Goal: Information Seeking & Learning: Learn about a topic

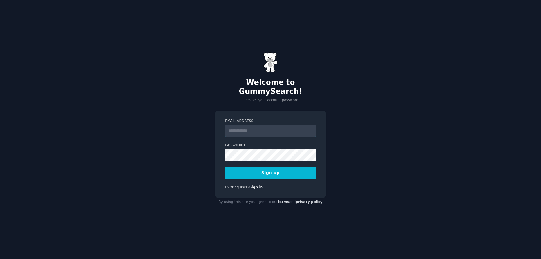
click at [285, 125] on input "Email Address" at bounding box center [270, 130] width 91 height 12
type input "**********"
click at [284, 169] on button "Sign up" at bounding box center [270, 173] width 91 height 12
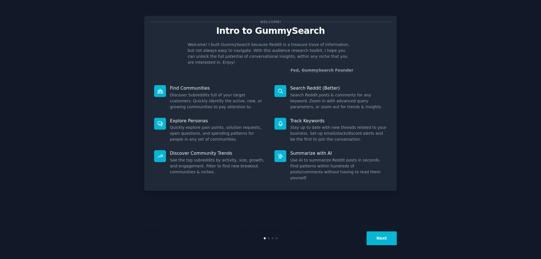
click at [284, 152] on div at bounding box center [280, 156] width 12 height 12
click at [378, 241] on button "Next" at bounding box center [381, 238] width 30 height 14
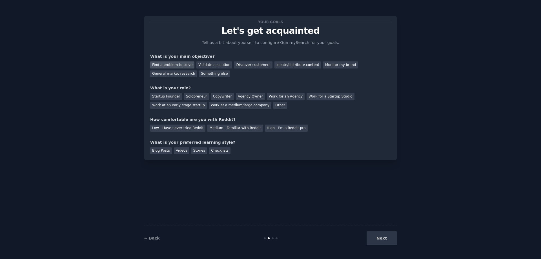
click at [184, 66] on div "Find a problem to solve" at bounding box center [172, 64] width 44 height 7
click at [193, 95] on div "Solopreneur" at bounding box center [196, 96] width 25 height 7
click at [209, 103] on div "Work at a medium/large company" at bounding box center [240, 105] width 63 height 7
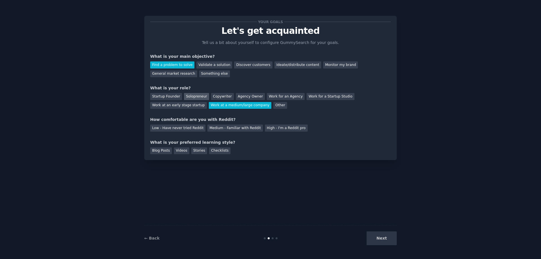
click at [191, 97] on div "Solopreneur" at bounding box center [196, 96] width 25 height 7
click at [175, 129] on div "Low - Have never tried Reddit" at bounding box center [177, 127] width 55 height 7
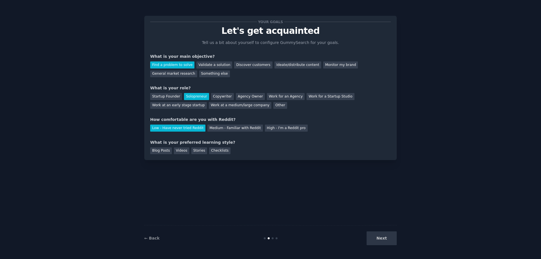
click at [387, 241] on div "Next" at bounding box center [354, 238] width 84 height 14
click at [168, 153] on div "Blog Posts" at bounding box center [161, 150] width 22 height 7
click at [379, 233] on button "Next" at bounding box center [381, 238] width 30 height 14
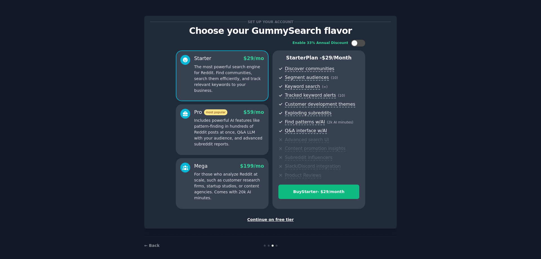
click at [284, 220] on div "Continue on free tier" at bounding box center [270, 220] width 241 height 6
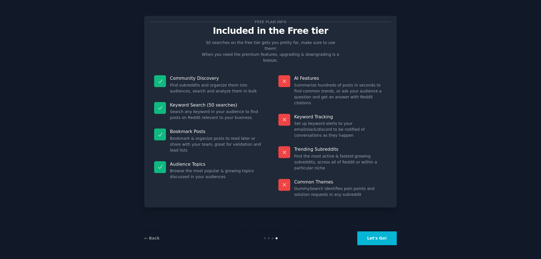
click at [379, 237] on button "Let's Go!" at bounding box center [376, 238] width 39 height 14
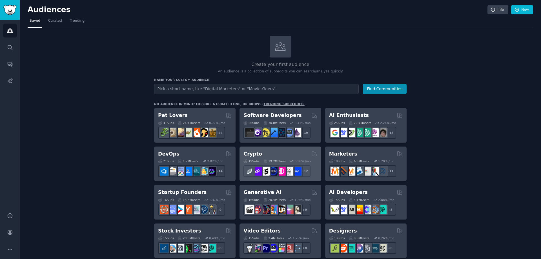
click at [288, 152] on div "Crypto" at bounding box center [280, 153] width 74 height 7
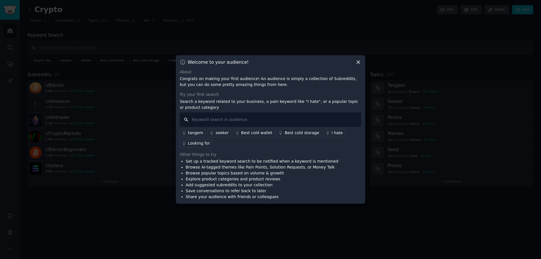
click at [260, 119] on input "text" at bounding box center [270, 119] width 181 height 14
type input "gene"
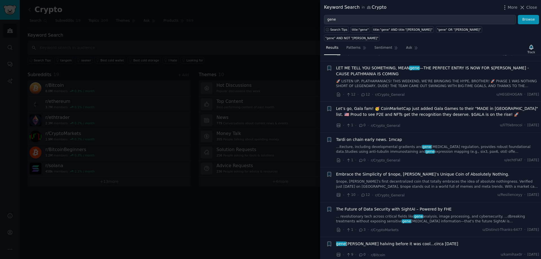
scroll to position [84, 0]
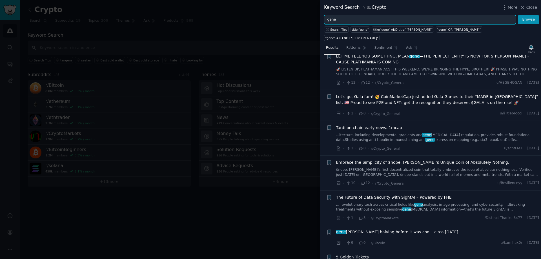
drag, startPoint x: 341, startPoint y: 18, endPoint x: 332, endPoint y: 21, distance: 9.4
click at [332, 21] on input "gene" at bounding box center [420, 20] width 192 height 10
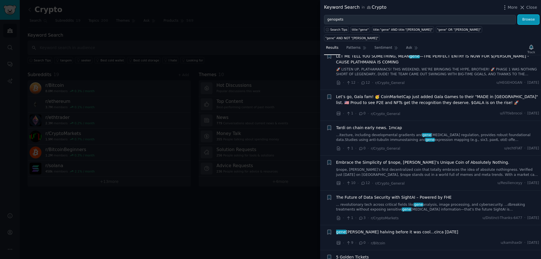
drag, startPoint x: 529, startPoint y: 19, endPoint x: 353, endPoint y: 1, distance: 177.1
click at [529, 18] on button "Browse" at bounding box center [528, 20] width 21 height 10
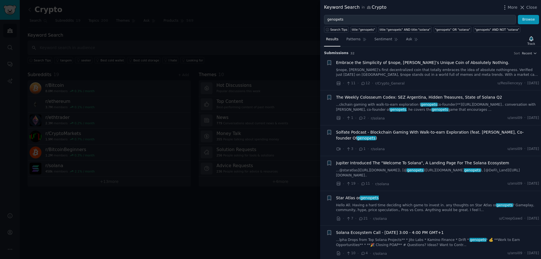
click at [408, 71] on link "$nope, Solana’s first decentralized coin that totally embraces the idea of abso…" at bounding box center [437, 73] width 203 height 10
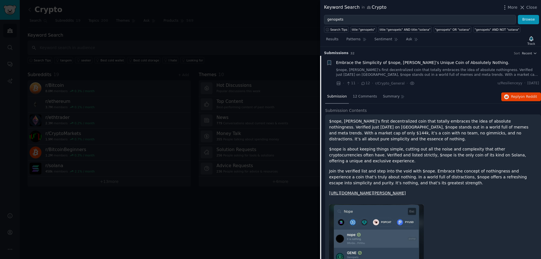
scroll to position [9, 0]
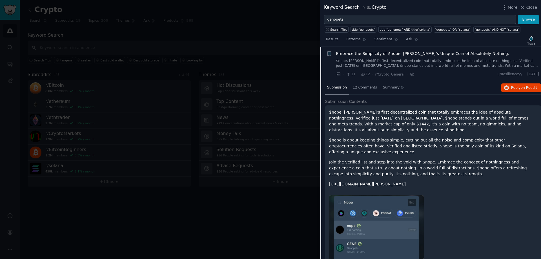
click at [424, 112] on p "$nope, Solana’s first decentralized coin that totally embraces the idea of abso…" at bounding box center [433, 121] width 208 height 24
click at [420, 115] on div at bounding box center [420, 115] width 0 height 0
click at [466, 111] on p "$nope, Solana’s first decentralized coin that totally embraces the idea of abso…" at bounding box center [433, 121] width 208 height 24
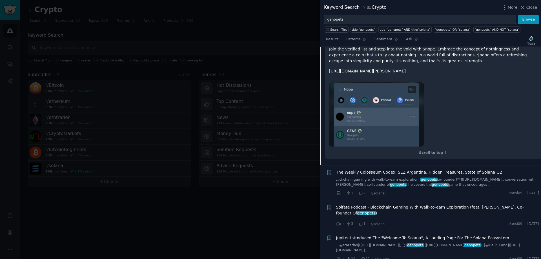
scroll to position [141, 0]
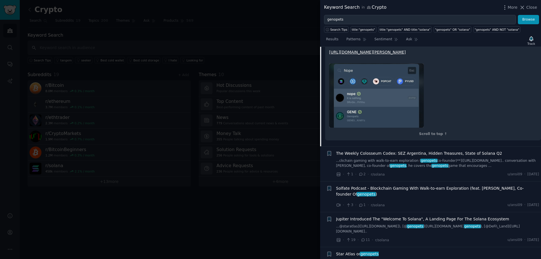
click at [440, 216] on div "Jupiter Introduced The "Welcome To Solana", A Landing Page For The Solana Ecosy…" at bounding box center [437, 225] width 203 height 18
click at [428, 224] on link "...@staratlas](https://twitter.com/staratlas), [@ genopets ](https://twitter.co…" at bounding box center [437, 229] width 203 height 10
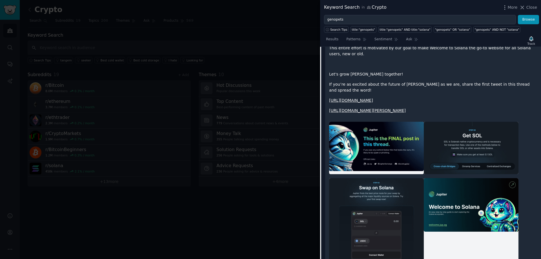
scroll to position [723, 0]
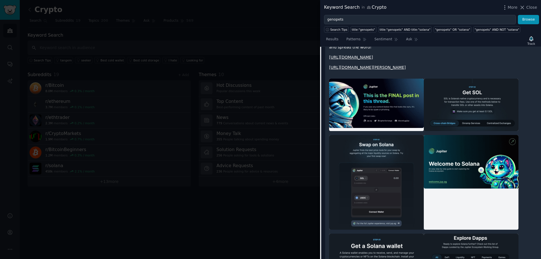
click at [357, 25] on div "Search Tips title:"genopets" title:"genopets" AND title:"solana" "genopets" OR …" at bounding box center [430, 28] width 221 height 8
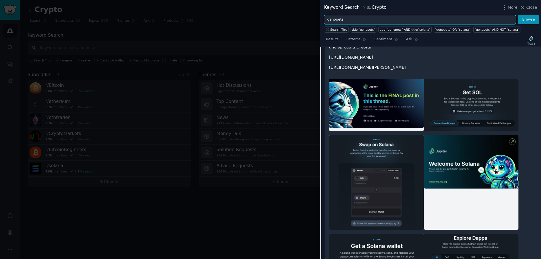
drag, startPoint x: 337, startPoint y: 17, endPoint x: 306, endPoint y: 15, distance: 30.5
click at [306, 15] on div "Keyword Search in Crypto More Close genopets Browse Search Tips title:"genopets…" at bounding box center [270, 129] width 541 height 259
type input "m"
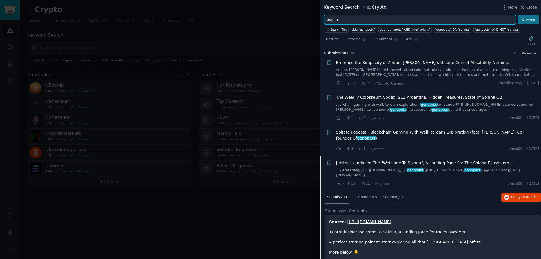
type input "somm"
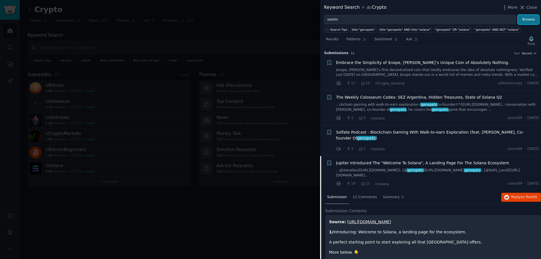
click at [529, 17] on button "Browse" at bounding box center [528, 20] width 21 height 10
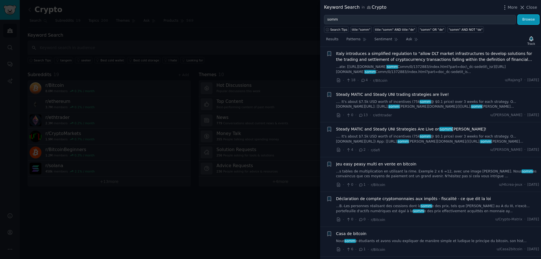
scroll to position [26, 0]
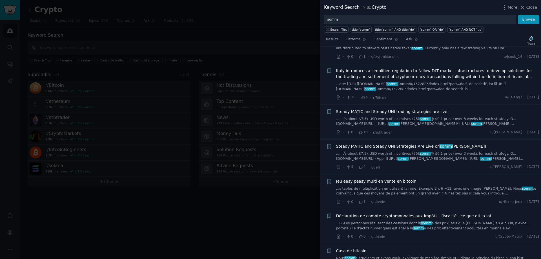
click at [522, 8] on icon at bounding box center [522, 8] width 6 height 6
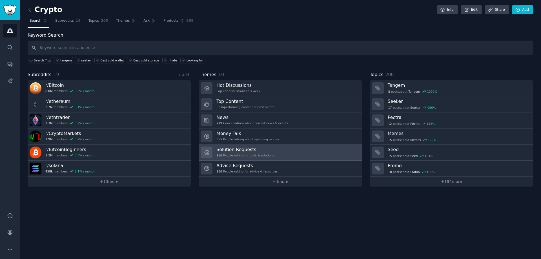
click at [275, 148] on link "Solution Requests 256 People asking for tools & solutions" at bounding box center [280, 152] width 163 height 16
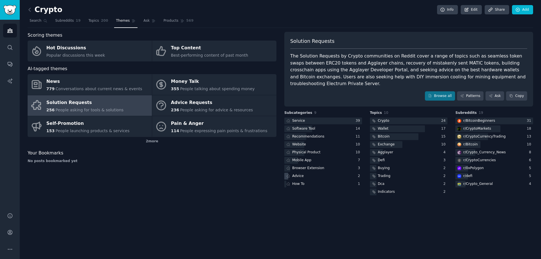
click at [325, 173] on div "Advice" at bounding box center [323, 176] width 78 height 7
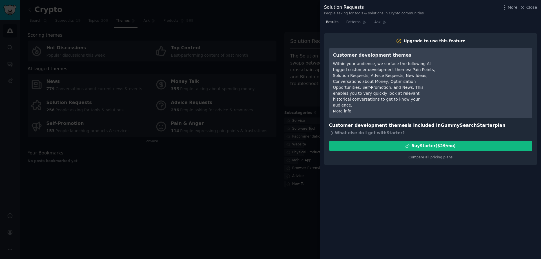
click at [248, 165] on div at bounding box center [270, 129] width 541 height 259
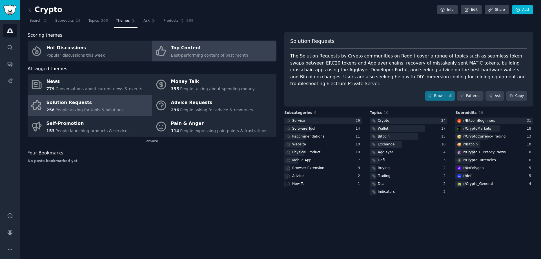
click at [219, 52] on div "Best-performing content of past month" at bounding box center [209, 55] width 77 height 6
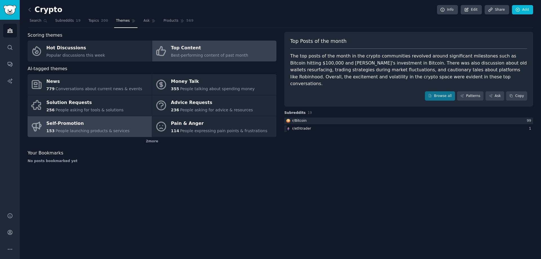
click at [79, 123] on div "Self-Promotion" at bounding box center [87, 123] width 83 height 9
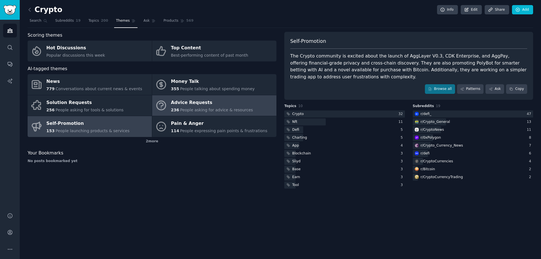
click at [186, 108] on span "People asking for advice & resources" at bounding box center [216, 110] width 73 height 5
